Goal: Navigation & Orientation: Find specific page/section

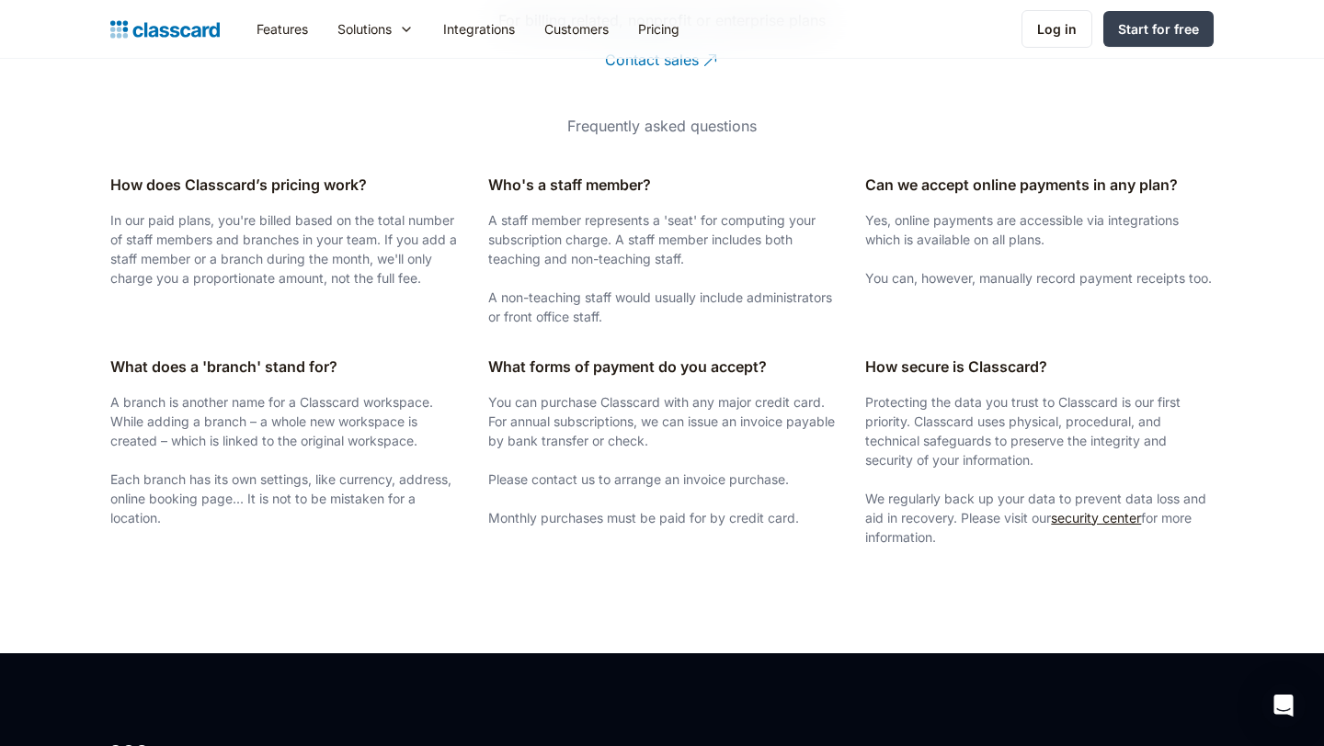
scroll to position [3549, 0]
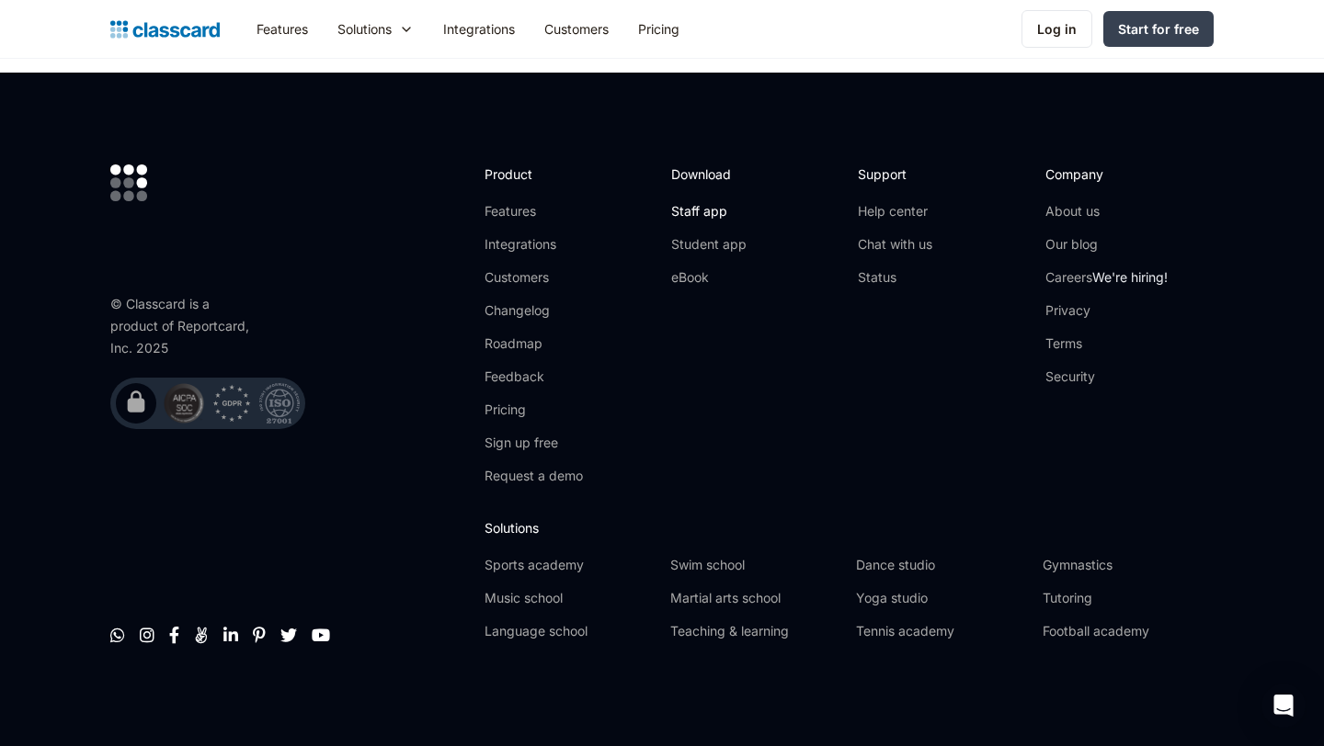
click at [707, 208] on link "Staff app" at bounding box center [708, 211] width 75 height 18
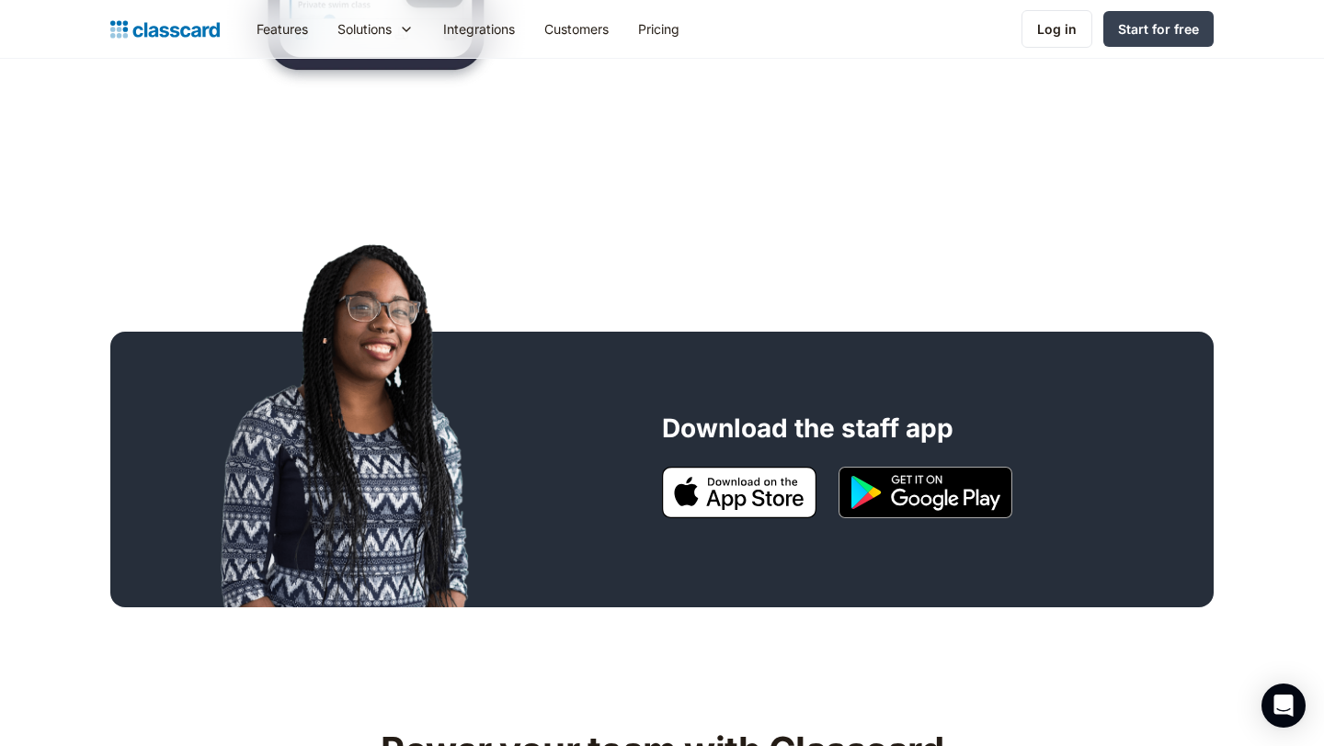
scroll to position [1060, 0]
